Goal: Book appointment/travel/reservation

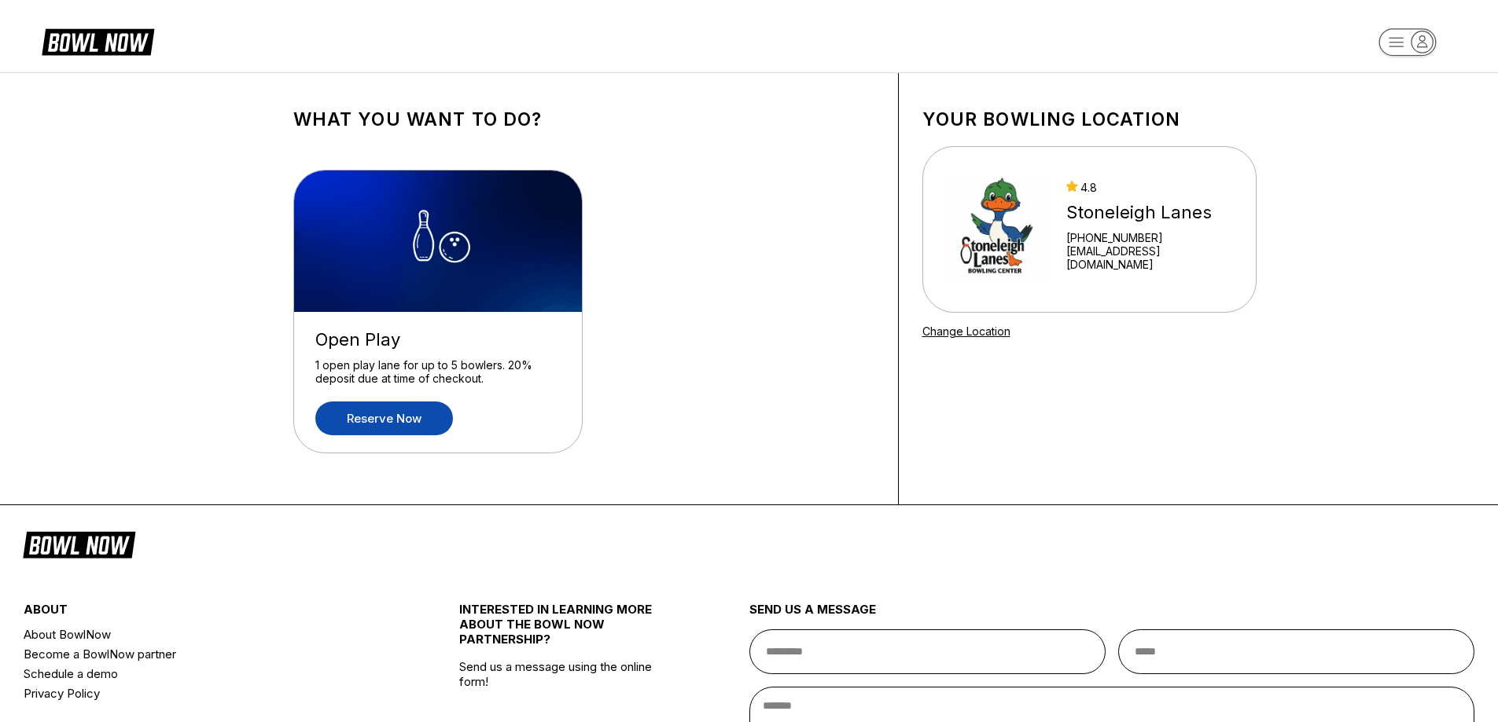
click at [399, 419] on link "Reserve now" at bounding box center [384, 419] width 138 height 34
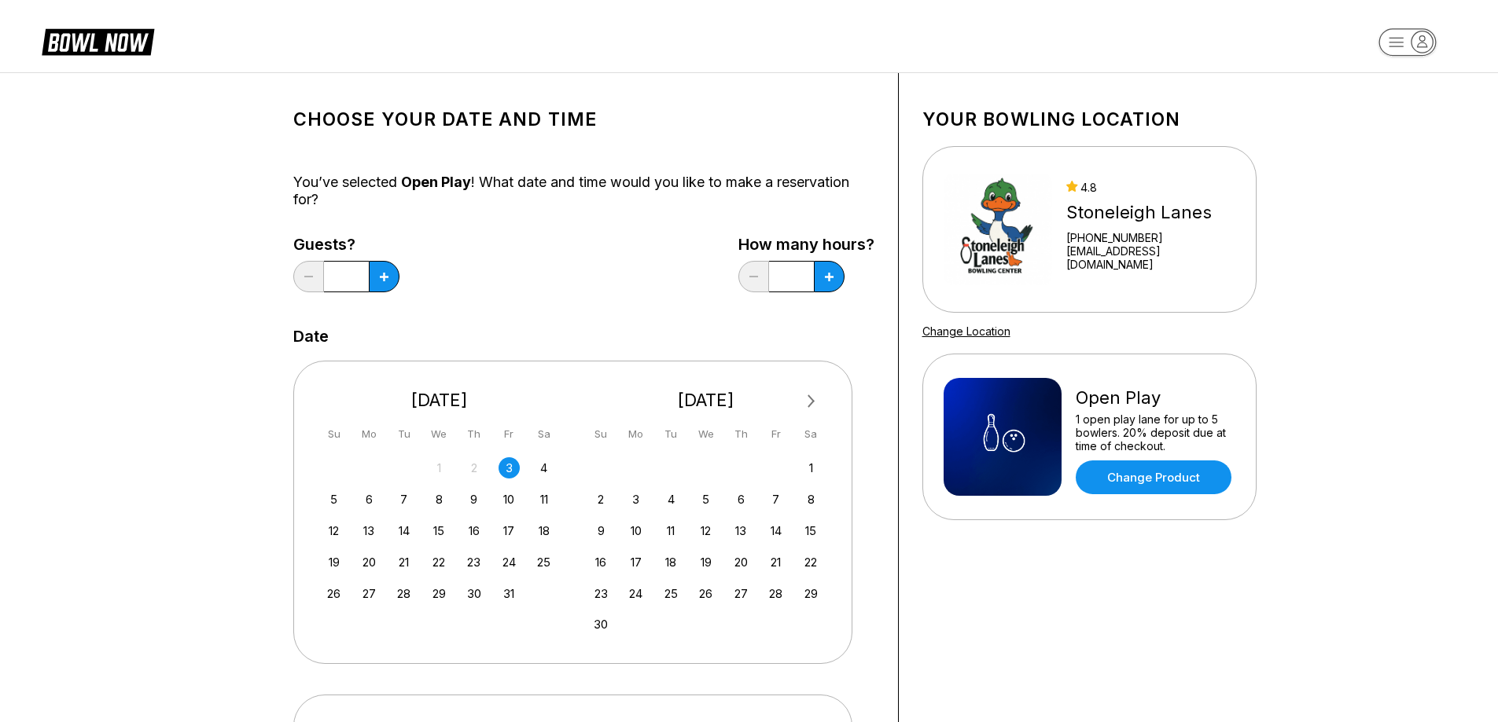
click at [504, 463] on div "3" at bounding box center [508, 468] width 21 height 21
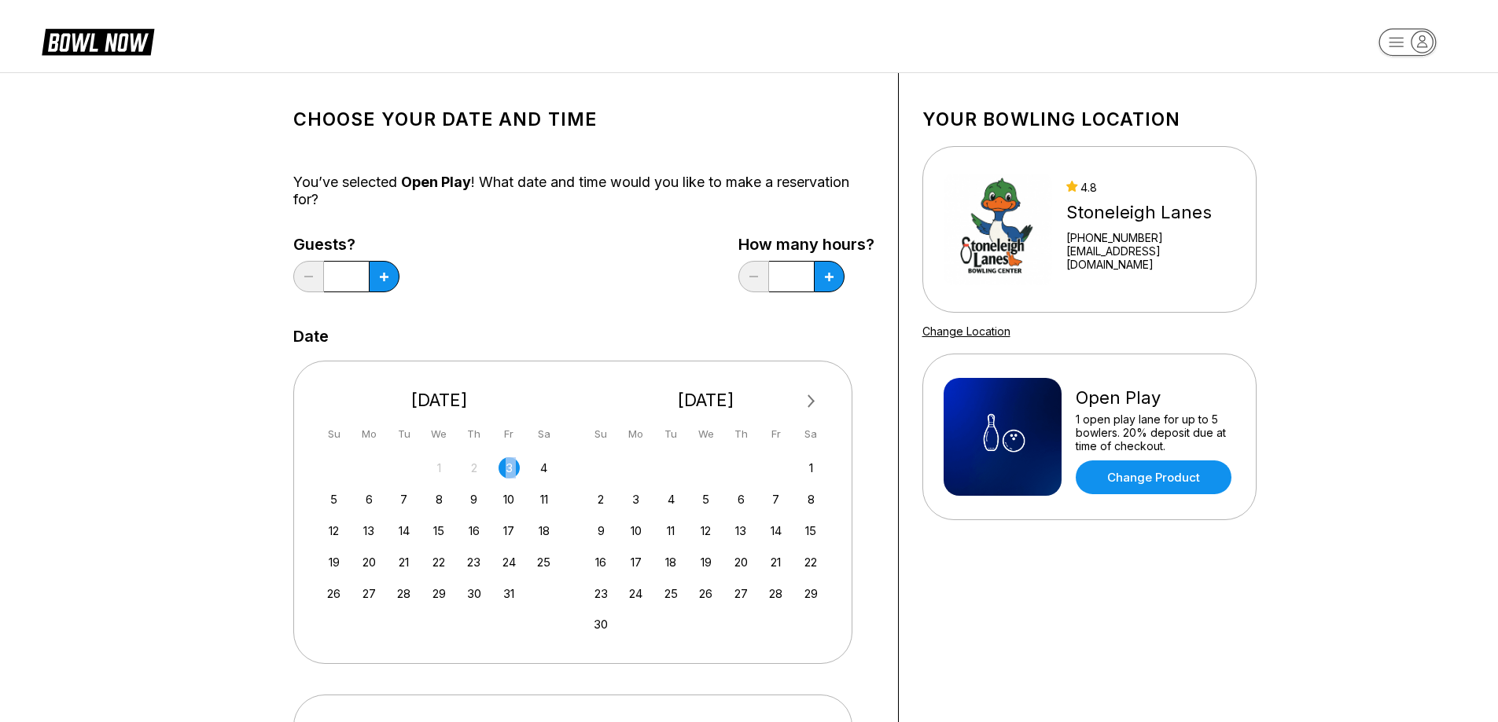
click at [504, 463] on div "3" at bounding box center [508, 468] width 21 height 21
